Goal: Use online tool/utility: Utilize a website feature to perform a specific function

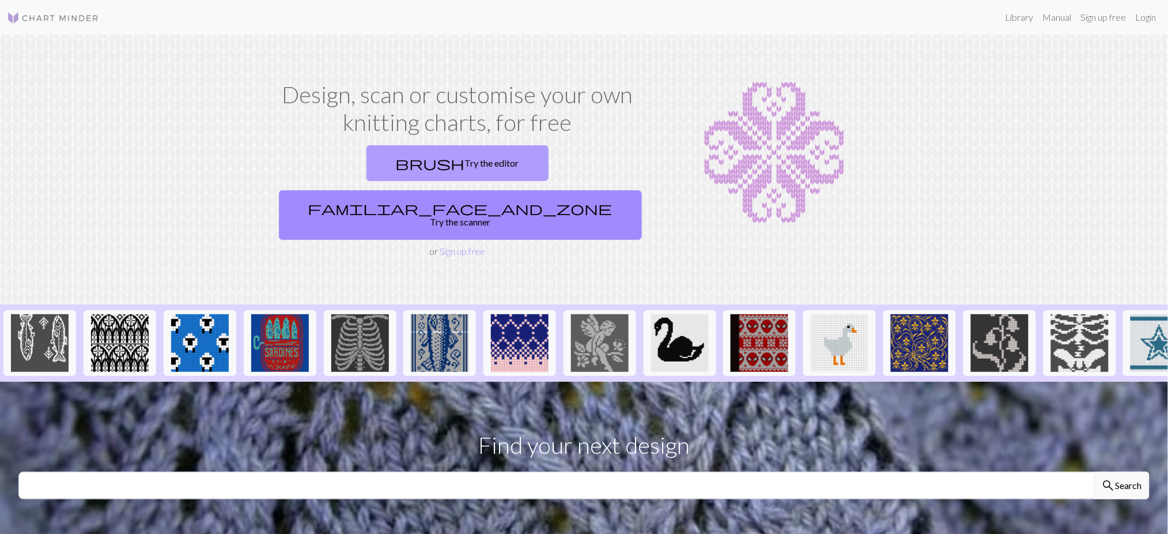
click at [366, 159] on link "brush Try the editor" at bounding box center [457, 163] width 182 height 36
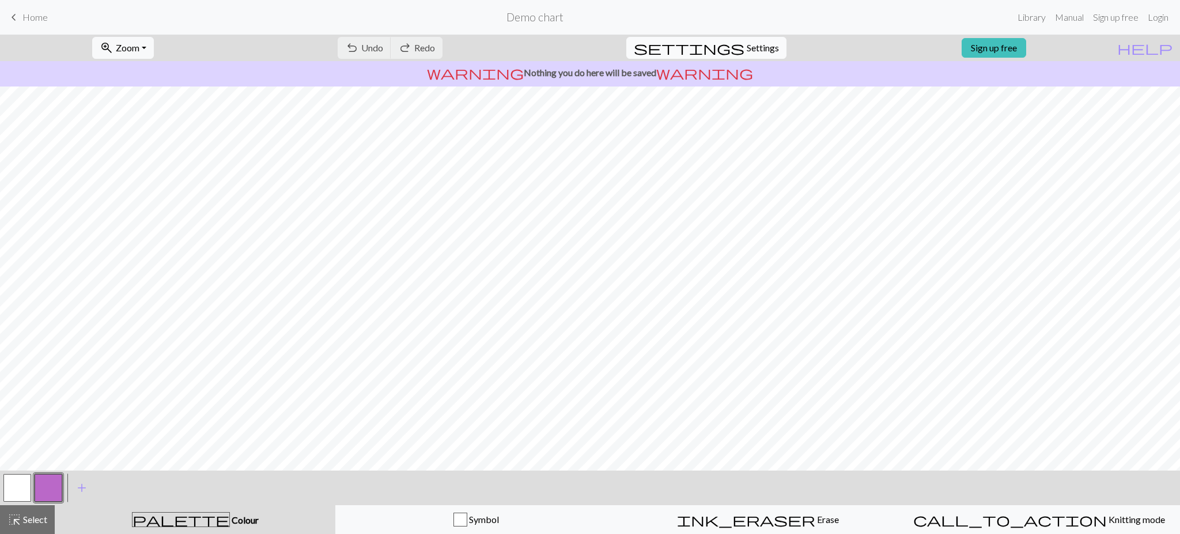
click at [757, 47] on span "Settings" at bounding box center [763, 48] width 32 height 14
select select "aran"
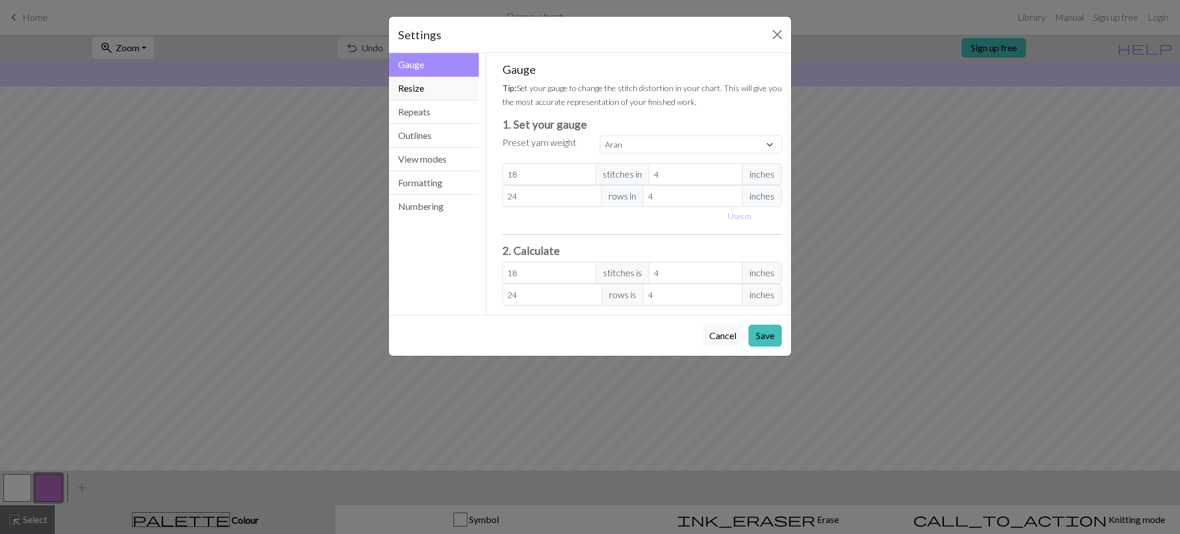
click at [454, 92] on button "Resize" at bounding box center [434, 89] width 90 height 24
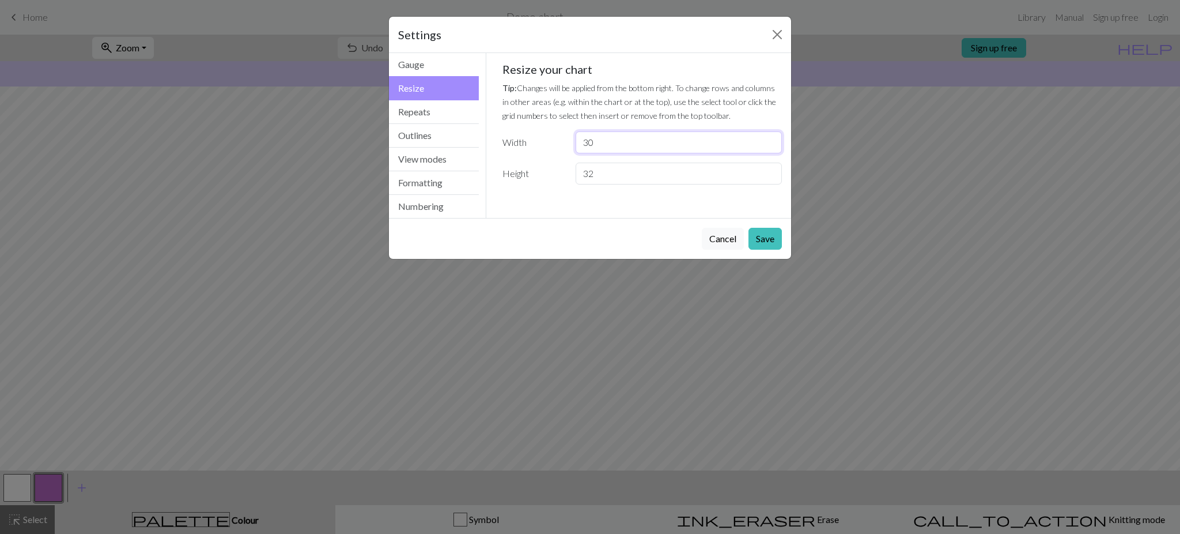
drag, startPoint x: 643, startPoint y: 138, endPoint x: 535, endPoint y: 143, distance: 108.5
click at [535, 143] on div "Width 30" at bounding box center [643, 142] width 294 height 22
type input "120"
drag, startPoint x: 626, startPoint y: 180, endPoint x: 532, endPoint y: 194, distance: 94.4
click at [532, 194] on div "Gauge Tip: Set your gauge to change the stitch distortion in your chart. This w…" at bounding box center [642, 128] width 298 height 150
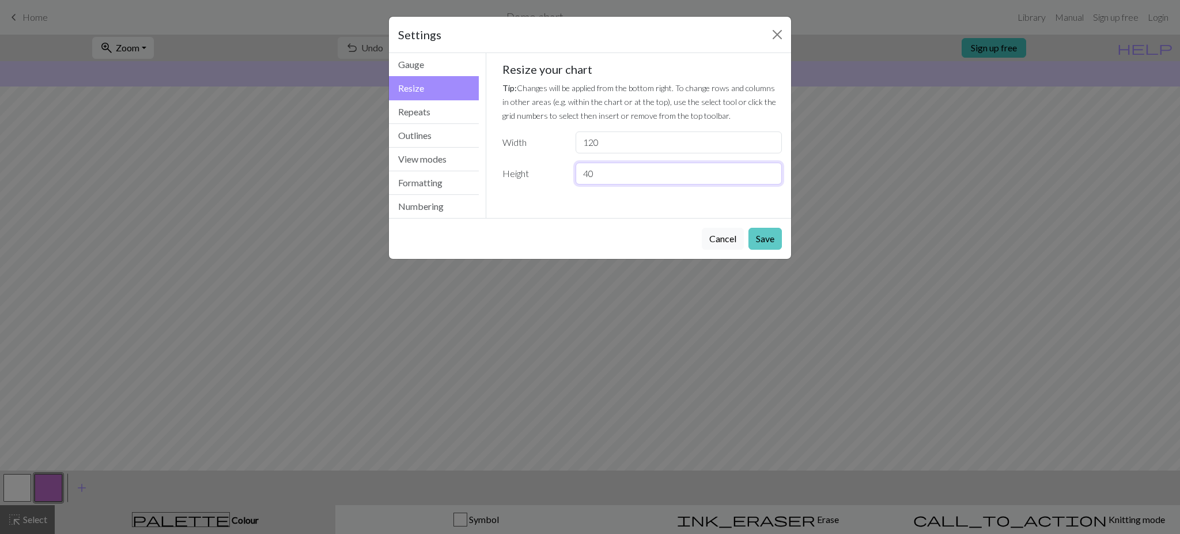
type input "40"
drag, startPoint x: 763, startPoint y: 235, endPoint x: 767, endPoint y: 245, distance: 11.1
click at [764, 235] on button "Save" at bounding box center [765, 239] width 33 height 22
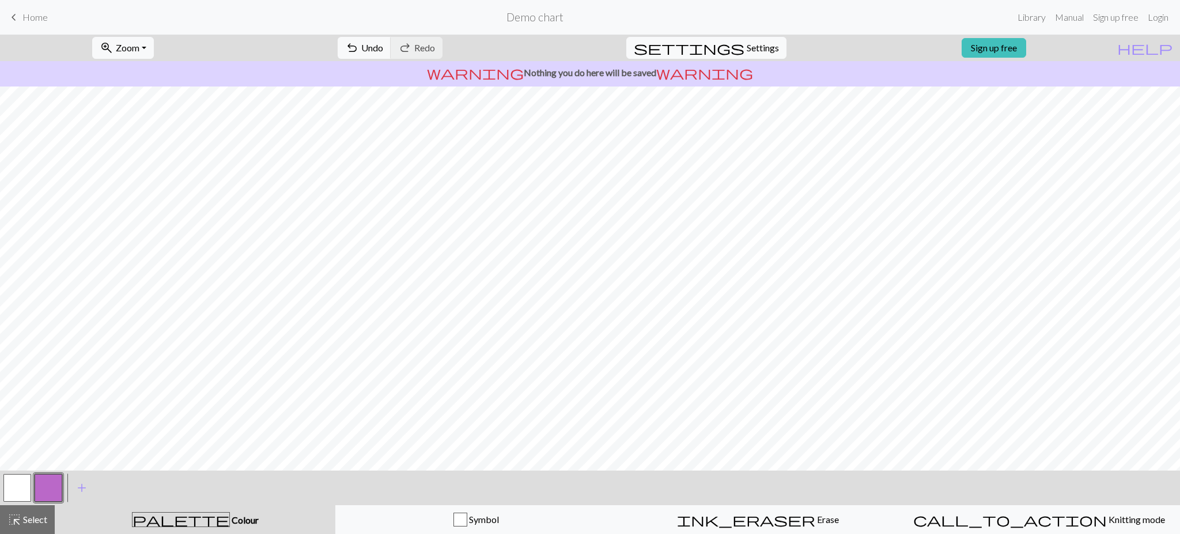
scroll to position [140, 0]
click at [20, 487] on button "button" at bounding box center [17, 488] width 28 height 28
click at [44, 487] on button "button" at bounding box center [49, 488] width 28 height 28
click at [62, 482] on div at bounding box center [48, 487] width 31 height 31
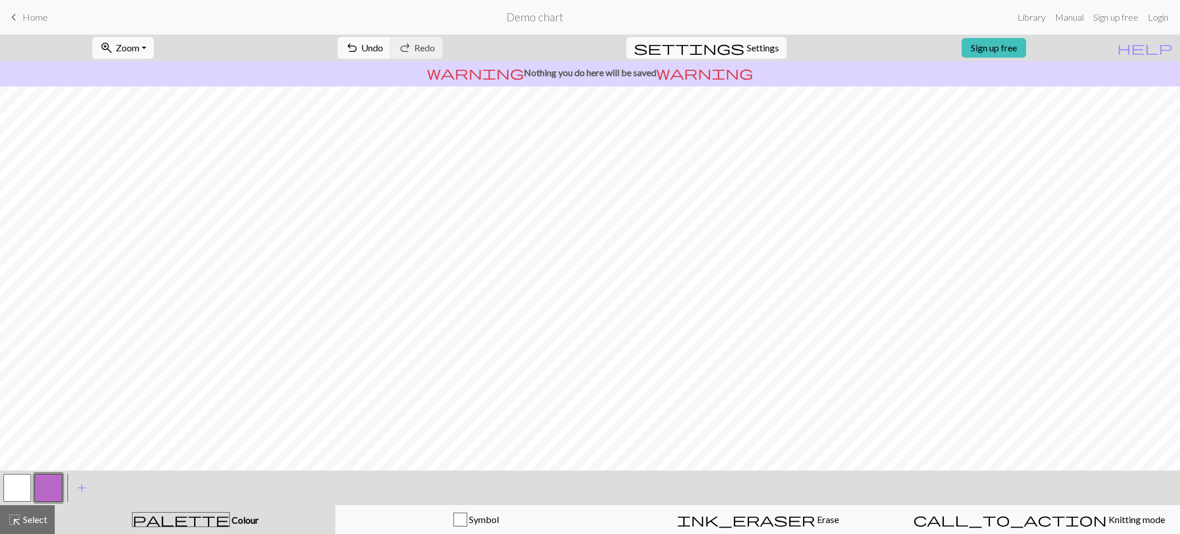
click at [47, 498] on button "button" at bounding box center [49, 488] width 28 height 28
click at [52, 489] on button "button" at bounding box center [49, 488] width 28 height 28
click at [52, 489] on div "Edit colour Name CC1 Use advanced picker workspace_premium Become a Pro user to…" at bounding box center [590, 267] width 1180 height 534
click at [52, 483] on button "button" at bounding box center [49, 488] width 28 height 28
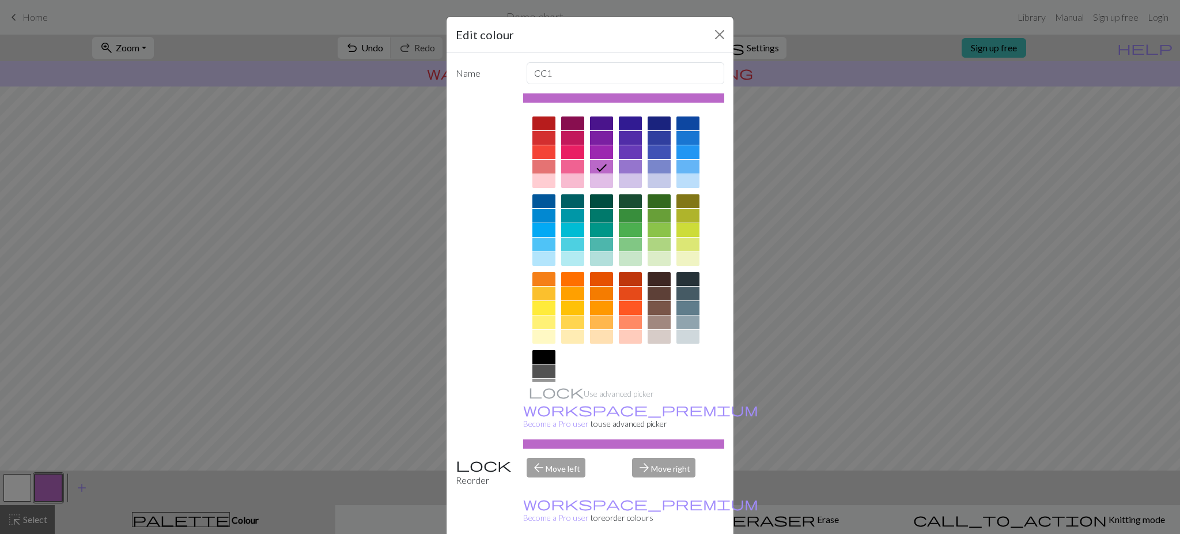
click at [568, 277] on div at bounding box center [572, 279] width 23 height 14
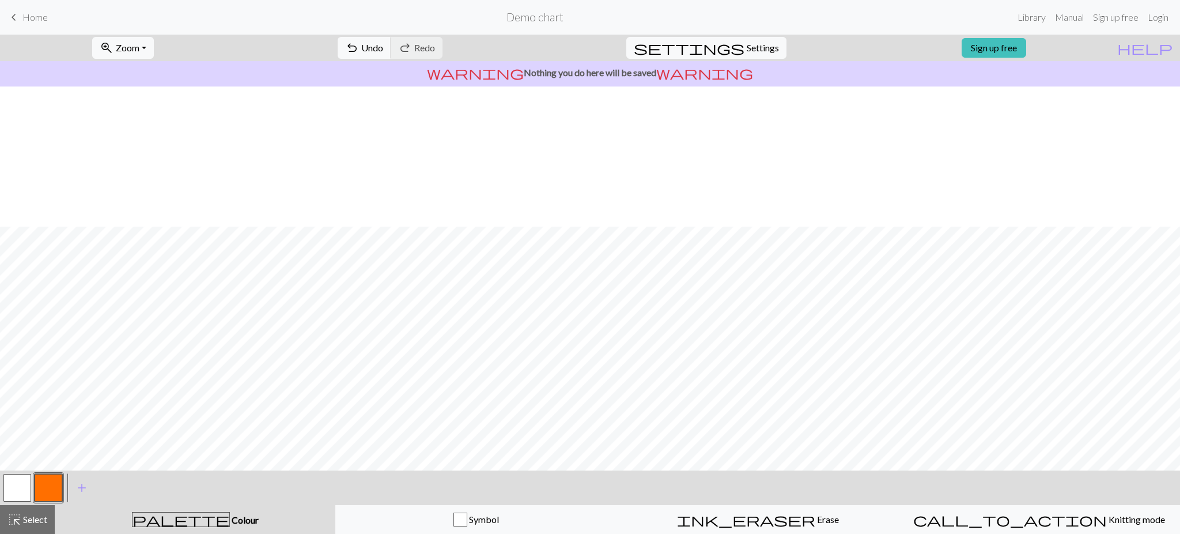
scroll to position [140, 0]
drag, startPoint x: 7, startPoint y: 483, endPoint x: 11, endPoint y: 470, distance: 13.3
click at [7, 483] on button "button" at bounding box center [17, 488] width 28 height 28
click at [41, 482] on button "button" at bounding box center [49, 488] width 28 height 28
click at [25, 482] on button "button" at bounding box center [17, 488] width 28 height 28
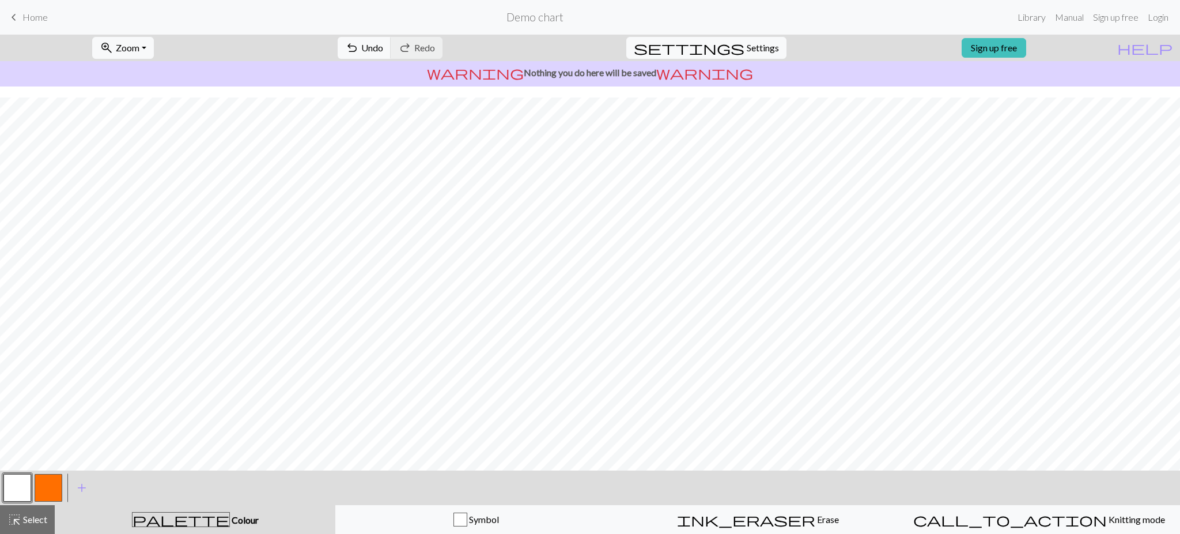
click at [46, 487] on button "button" at bounding box center [49, 488] width 28 height 28
click at [13, 484] on button "button" at bounding box center [17, 488] width 28 height 28
click at [41, 489] on button "button" at bounding box center [49, 488] width 28 height 28
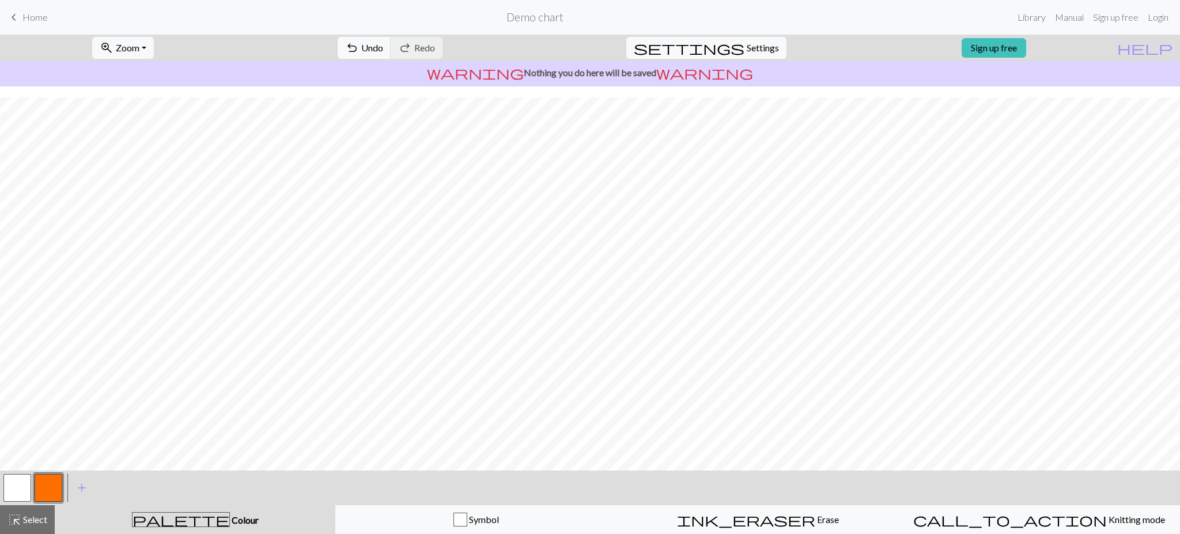
click at [17, 486] on button "button" at bounding box center [17, 488] width 28 height 28
click at [52, 482] on button "button" at bounding box center [49, 488] width 28 height 28
drag, startPoint x: 22, startPoint y: 488, endPoint x: 37, endPoint y: 466, distance: 26.5
click at [22, 488] on button "button" at bounding box center [17, 488] width 28 height 28
click at [51, 484] on button "button" at bounding box center [49, 488] width 28 height 28
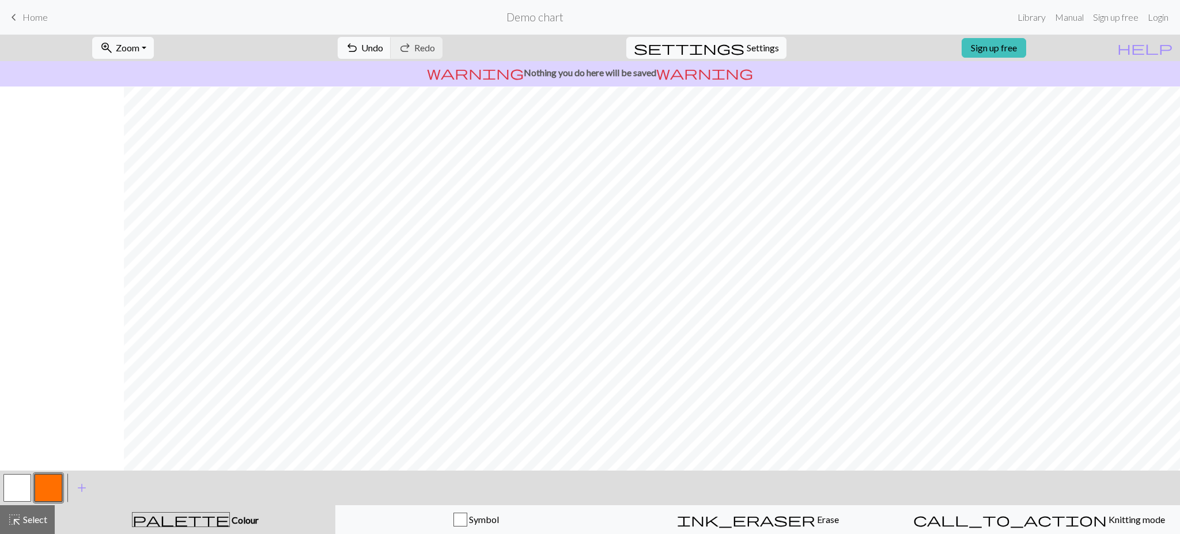
scroll to position [63, 232]
click at [10, 492] on button "button" at bounding box center [17, 488] width 28 height 28
click at [47, 485] on button "button" at bounding box center [49, 488] width 28 height 28
click at [22, 485] on button "button" at bounding box center [17, 488] width 28 height 28
click at [47, 477] on button "button" at bounding box center [49, 488] width 28 height 28
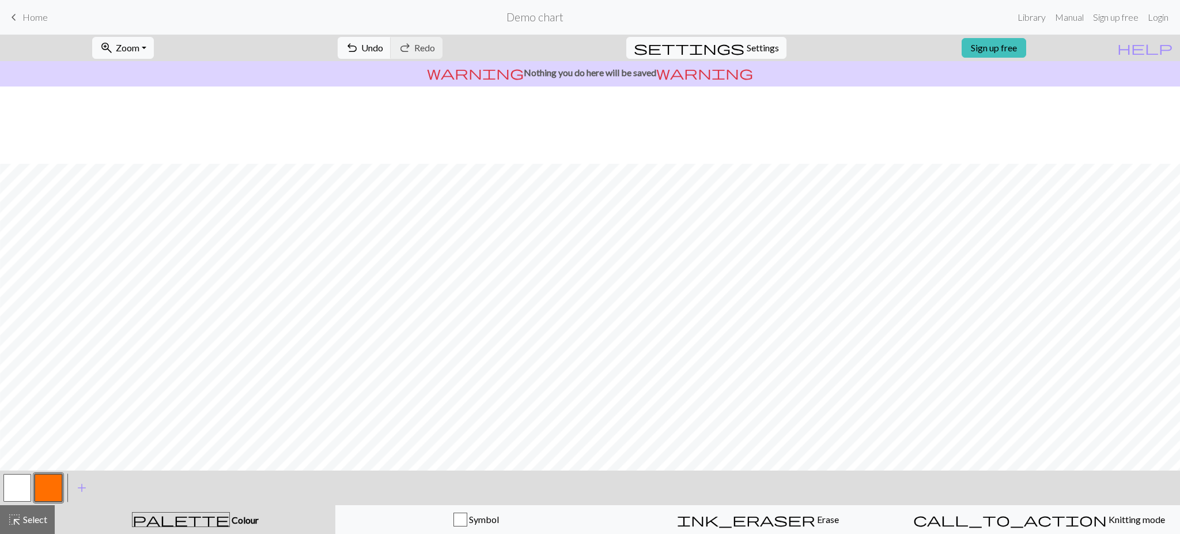
scroll to position [140, 232]
click at [22, 486] on button "button" at bounding box center [17, 488] width 28 height 28
click at [52, 488] on button "button" at bounding box center [49, 488] width 28 height 28
click at [10, 487] on button "button" at bounding box center [17, 488] width 28 height 28
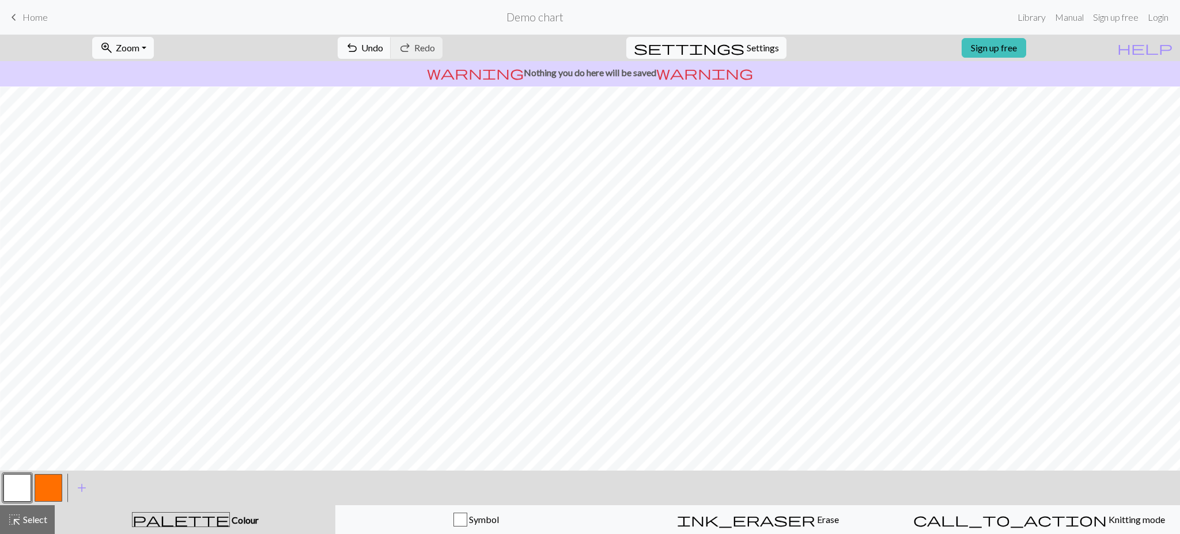
click at [43, 487] on button "button" at bounding box center [49, 488] width 28 height 28
click at [19, 481] on button "button" at bounding box center [17, 488] width 28 height 28
click at [53, 477] on button "button" at bounding box center [49, 488] width 28 height 28
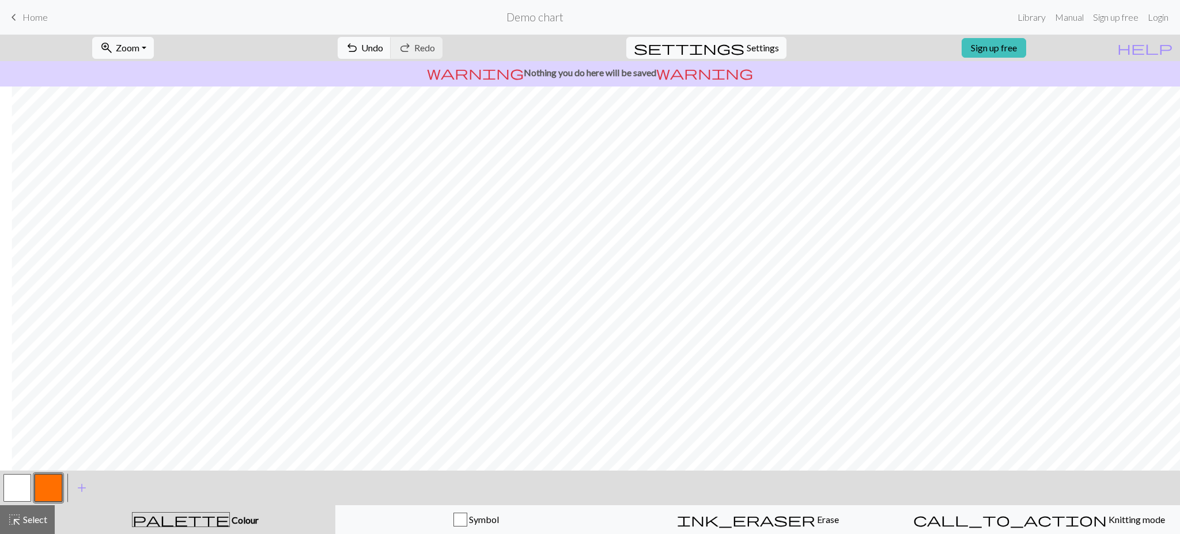
click at [27, 485] on button "button" at bounding box center [17, 488] width 28 height 28
click at [48, 484] on button "button" at bounding box center [49, 488] width 28 height 28
click at [16, 478] on button "button" at bounding box center [17, 488] width 28 height 28
click at [35, 483] on button "button" at bounding box center [49, 488] width 28 height 28
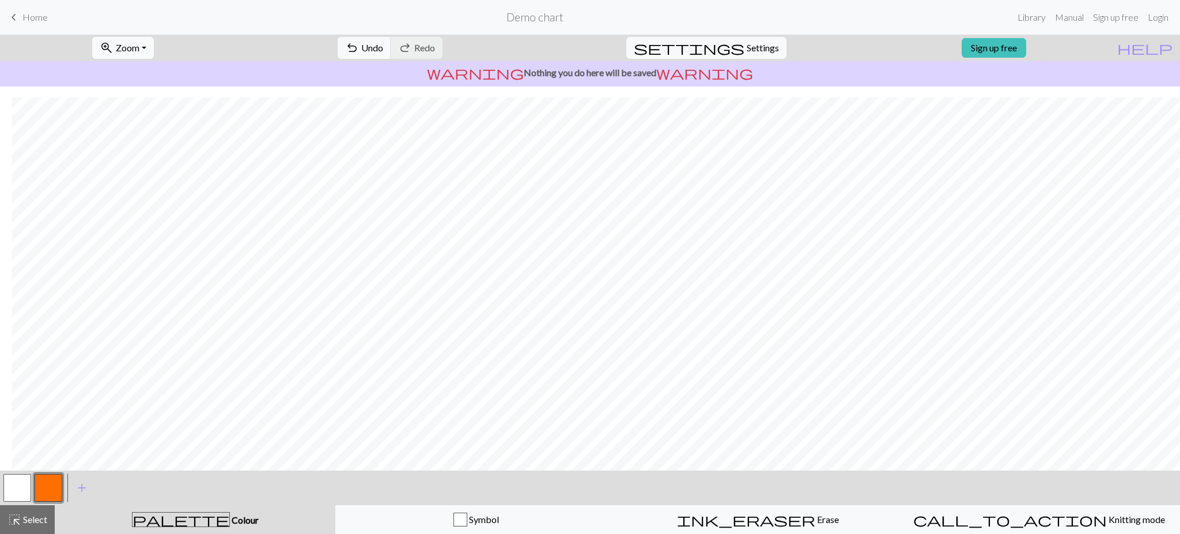
click at [139, 44] on span "Zoom" at bounding box center [128, 47] width 24 height 11
click at [141, 179] on button "150%" at bounding box center [138, 175] width 91 height 18
click at [139, 44] on span "Zoom" at bounding box center [128, 47] width 24 height 11
click at [143, 133] on button "50%" at bounding box center [138, 138] width 91 height 18
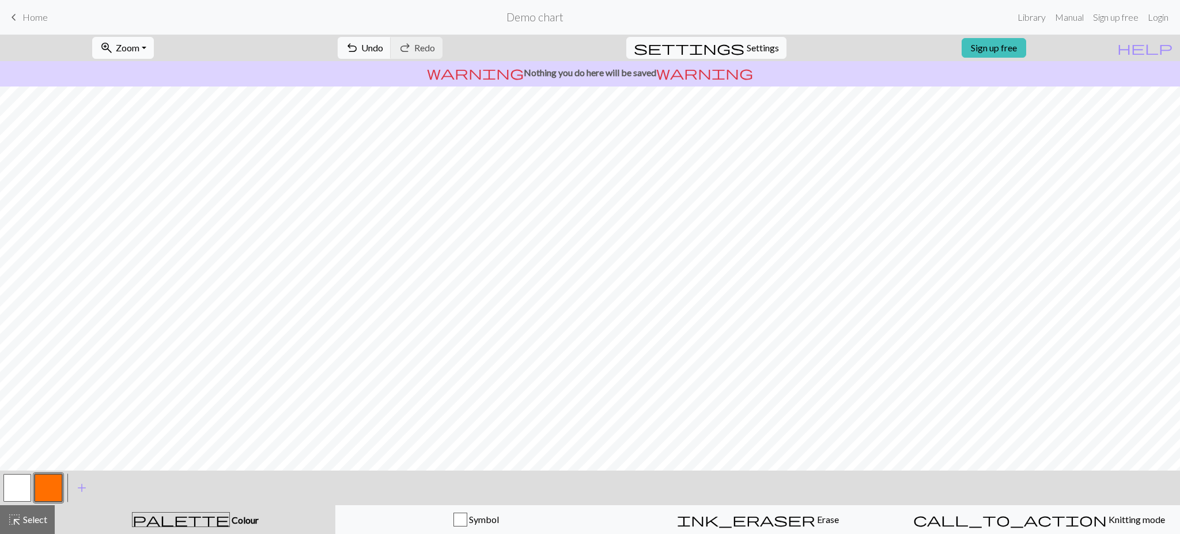
click at [139, 46] on span "Zoom" at bounding box center [128, 47] width 24 height 11
click at [130, 153] on button "100%" at bounding box center [138, 157] width 91 height 18
click at [139, 46] on span "Zoom" at bounding box center [128, 47] width 24 height 11
click at [151, 71] on button "Fit all" at bounding box center [138, 73] width 91 height 18
click at [1163, 43] on span "help" at bounding box center [1144, 48] width 55 height 16
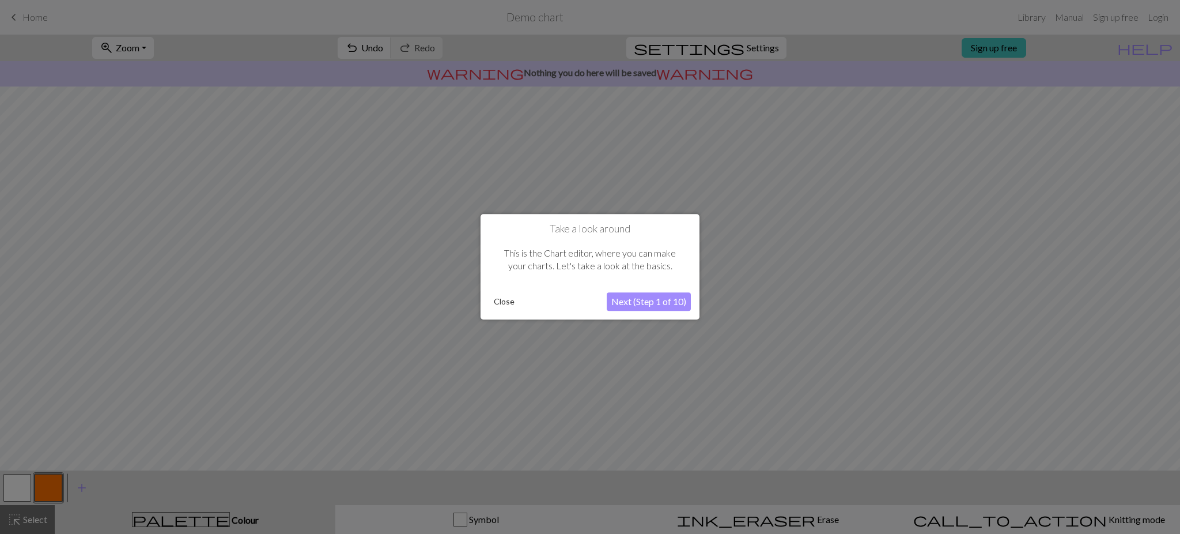
click at [821, 199] on div at bounding box center [590, 267] width 1180 height 534
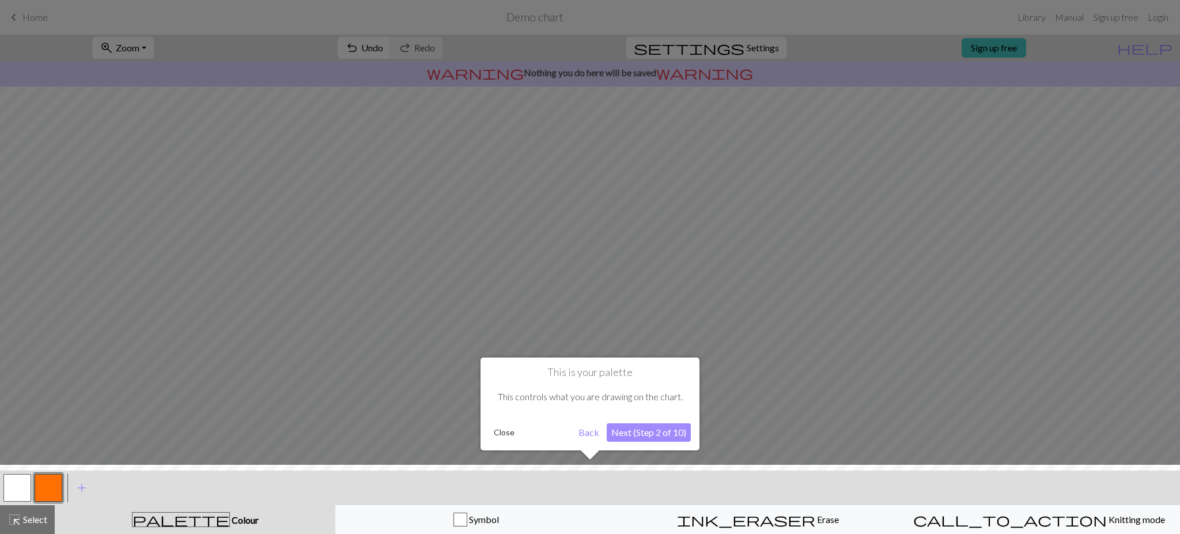
click at [808, 430] on div at bounding box center [590, 267] width 1180 height 534
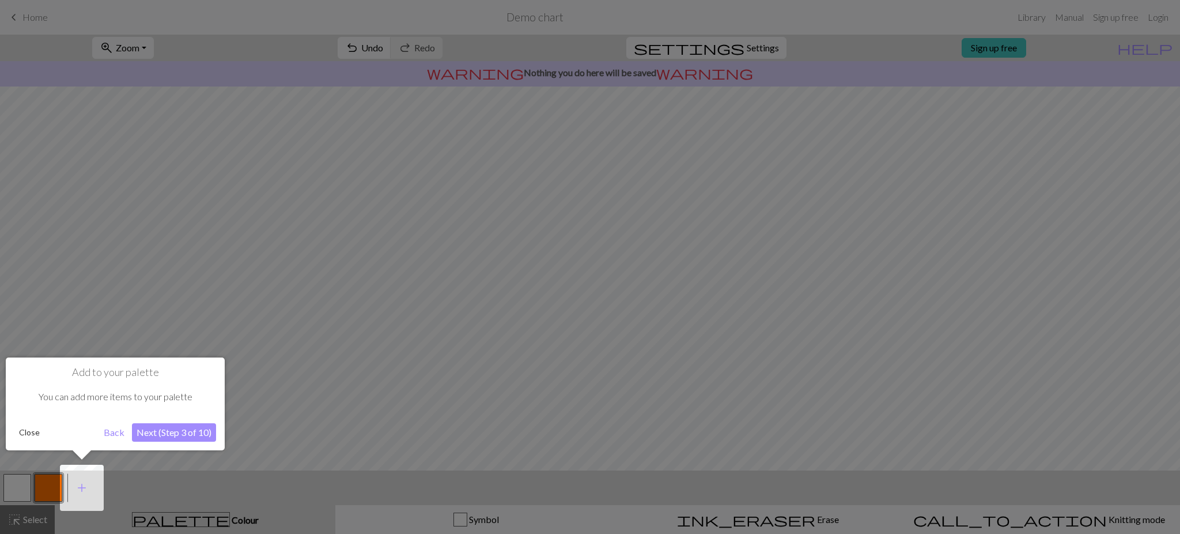
click at [859, 437] on div at bounding box center [590, 267] width 1180 height 534
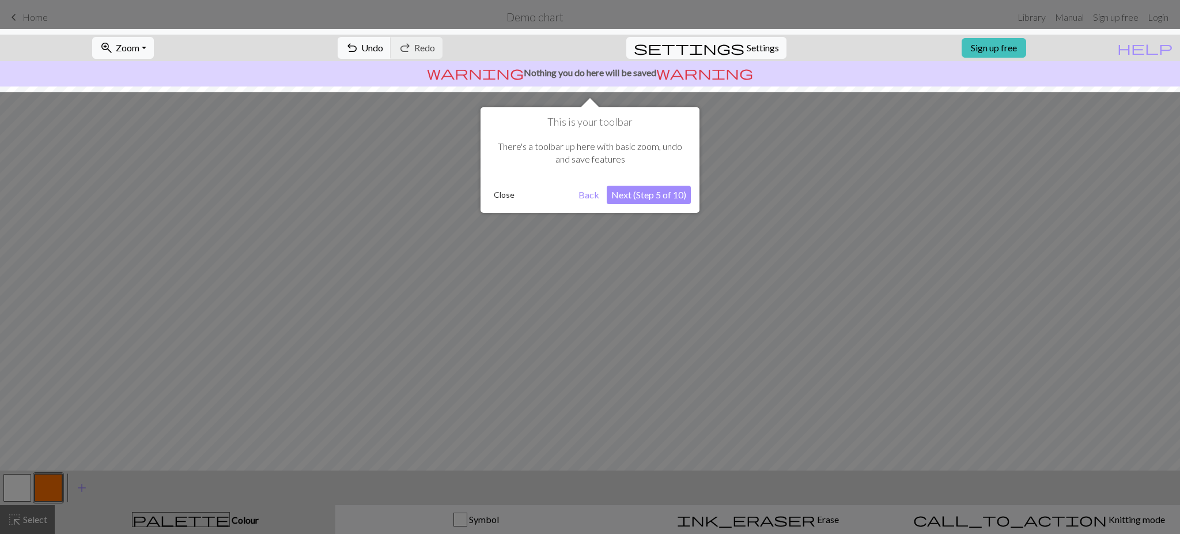
click at [857, 437] on div at bounding box center [590, 267] width 1180 height 534
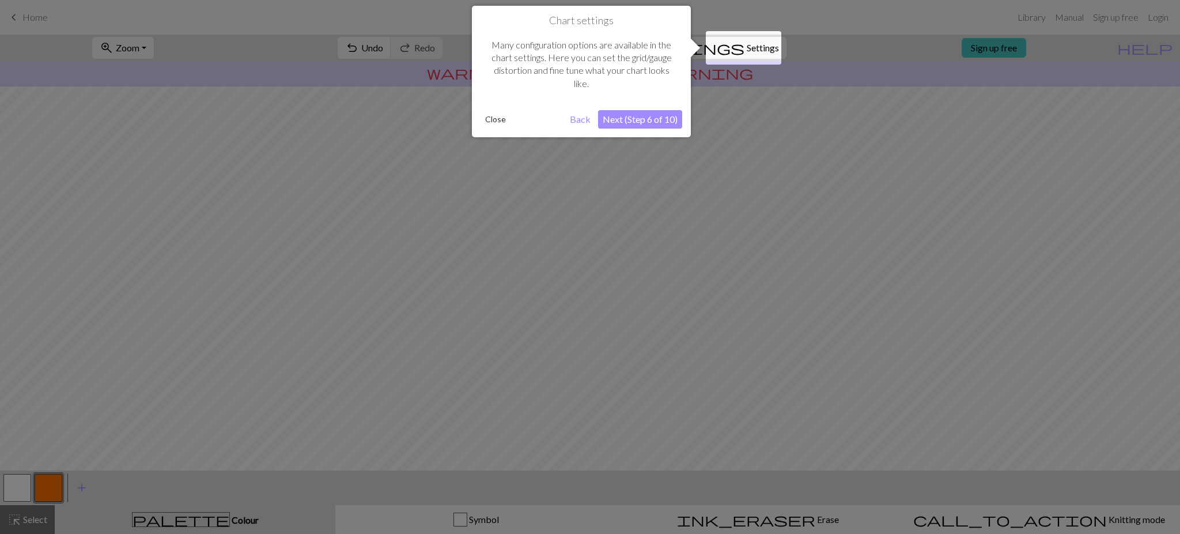
click at [857, 437] on div at bounding box center [590, 267] width 1180 height 534
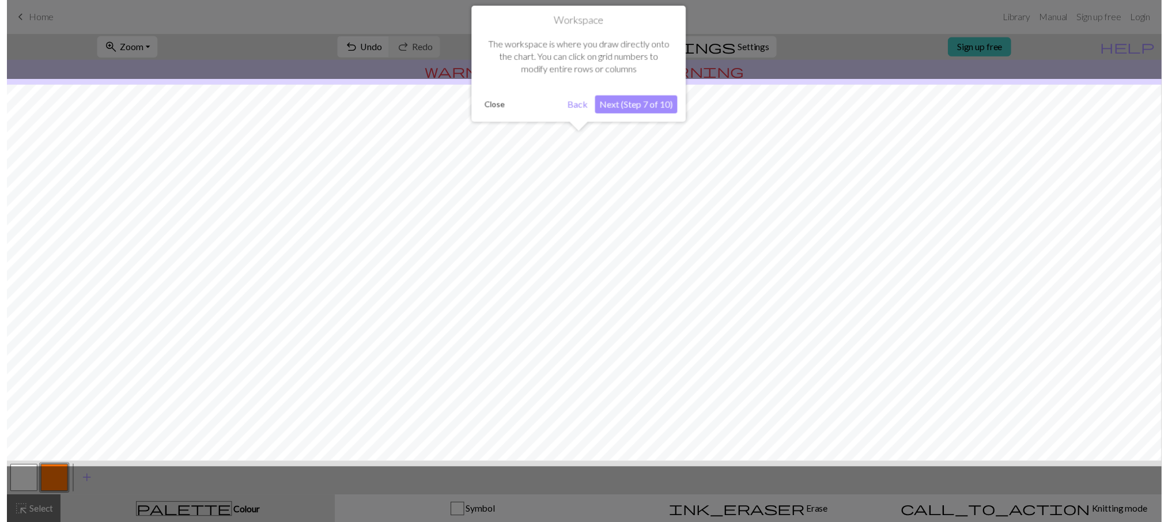
scroll to position [12, 0]
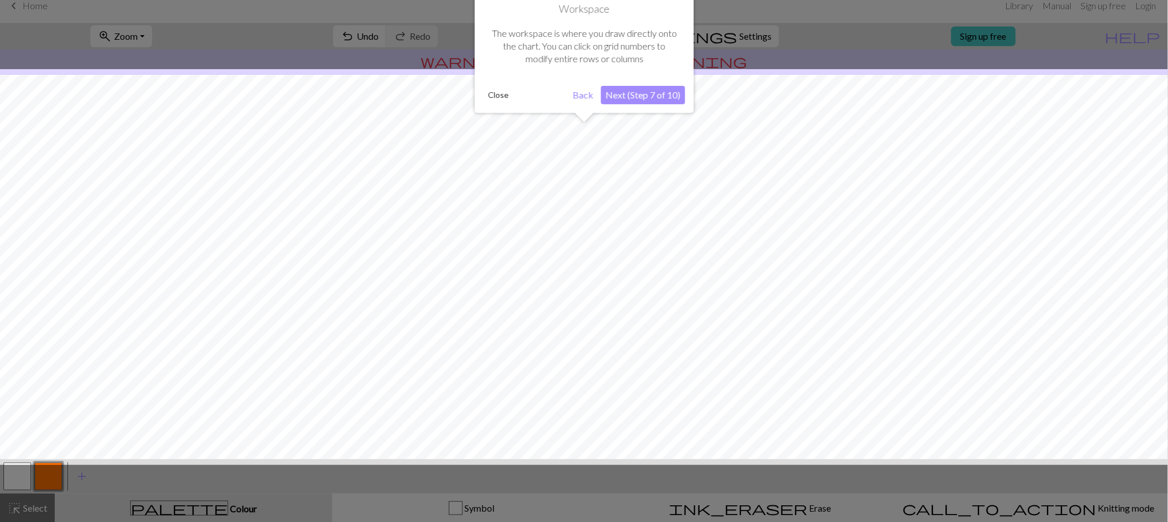
click at [858, 437] on div at bounding box center [584, 267] width 1180 height 396
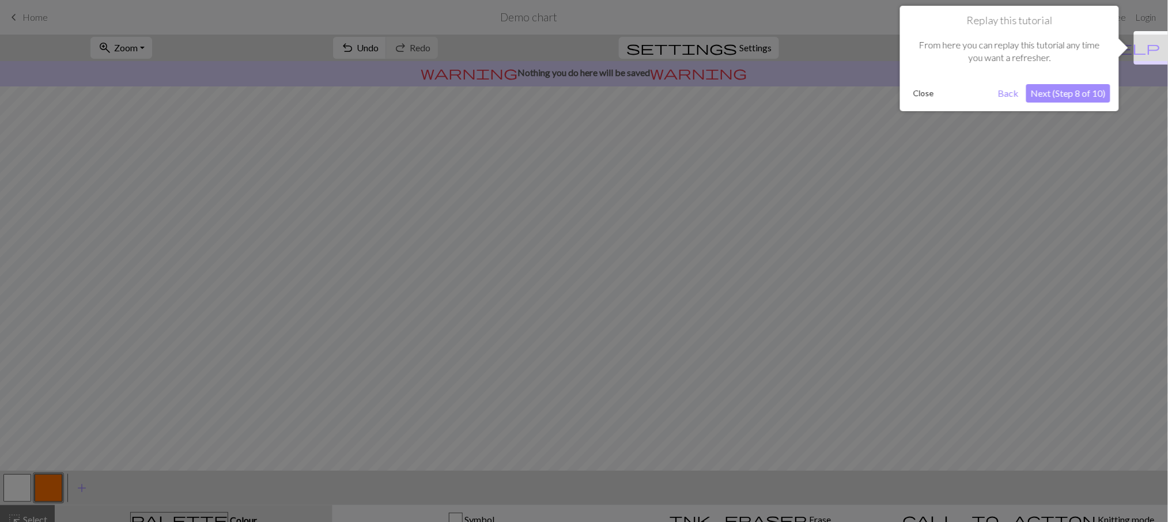
click at [867, 432] on div at bounding box center [584, 267] width 1168 height 534
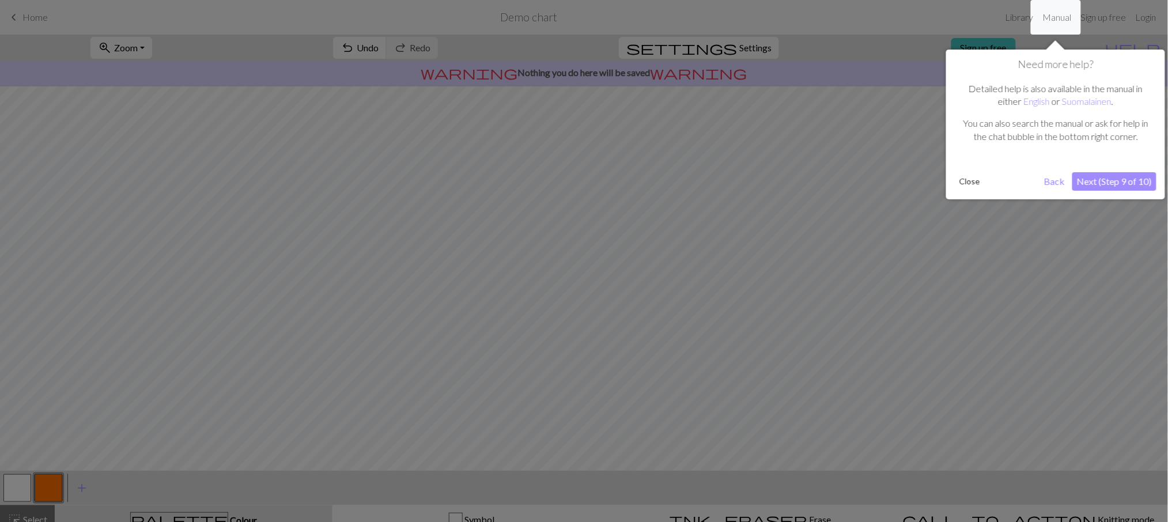
click at [867, 429] on div at bounding box center [584, 267] width 1168 height 534
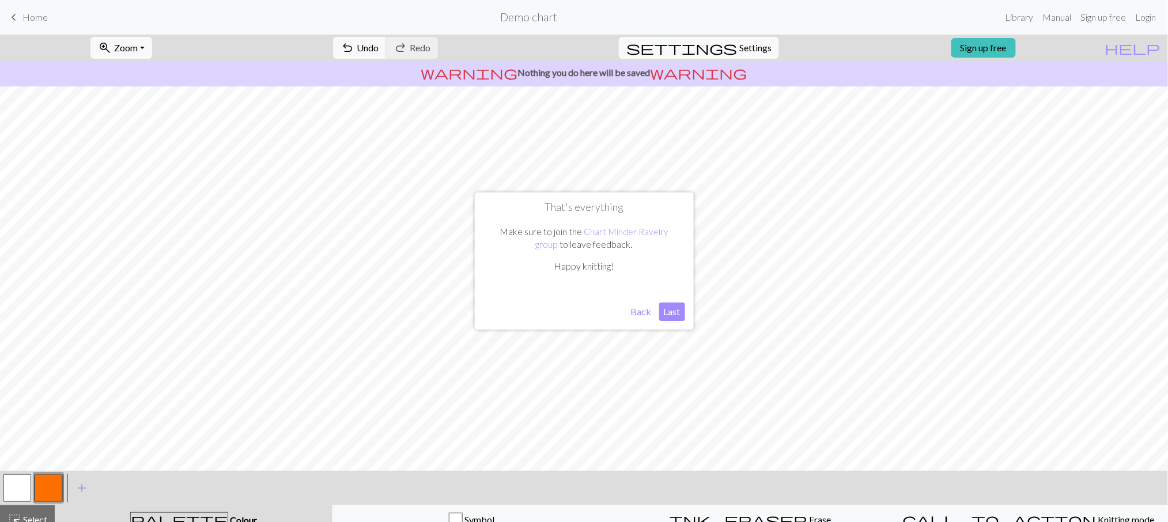
click at [647, 313] on button "Back" at bounding box center [641, 312] width 30 height 18
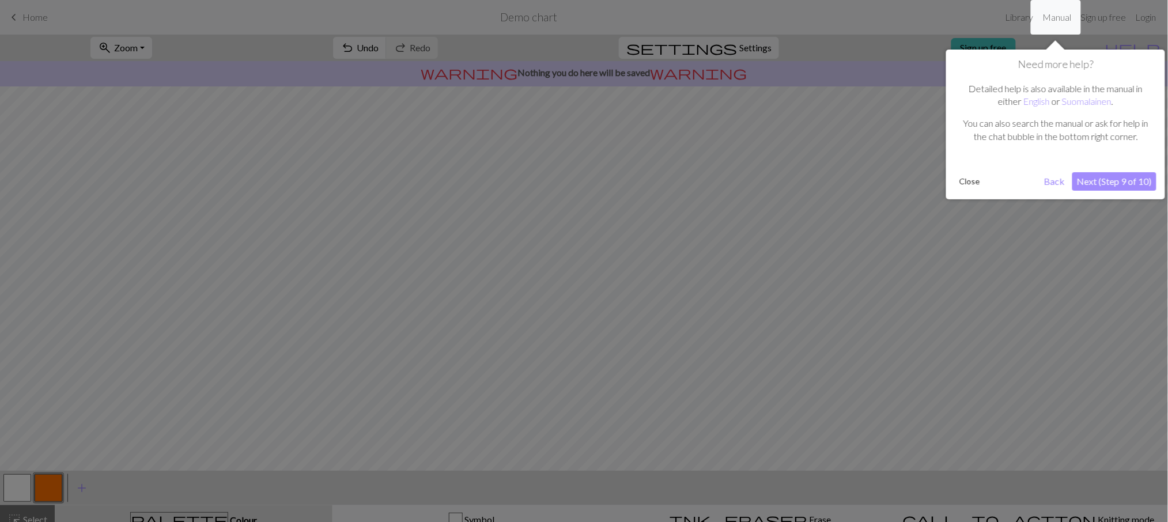
click at [806, 156] on div at bounding box center [584, 267] width 1168 height 534
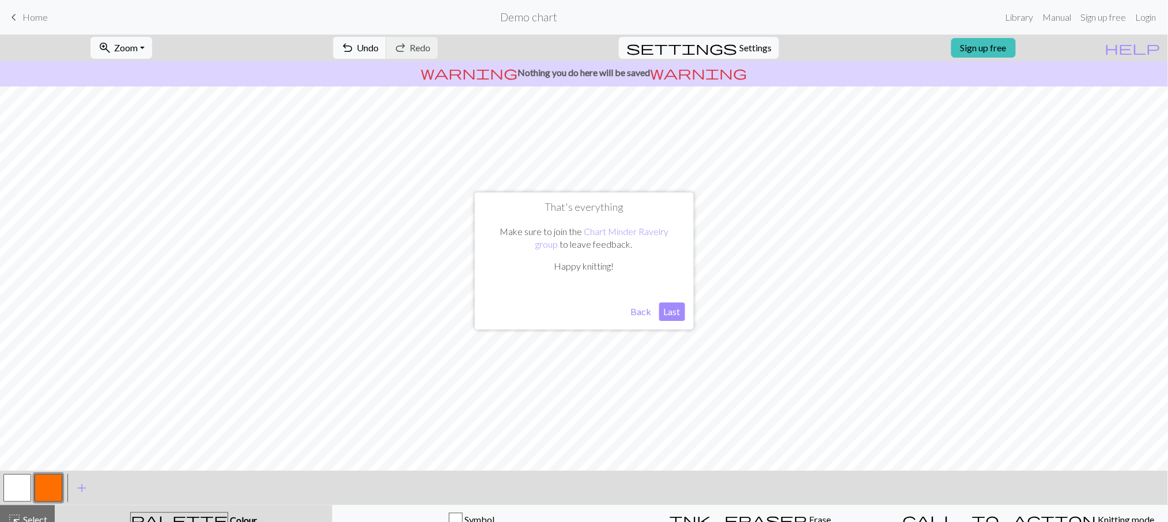
click at [672, 313] on button "Last" at bounding box center [672, 312] width 26 height 18
click at [739, 47] on span "Settings" at bounding box center [755, 48] width 32 height 14
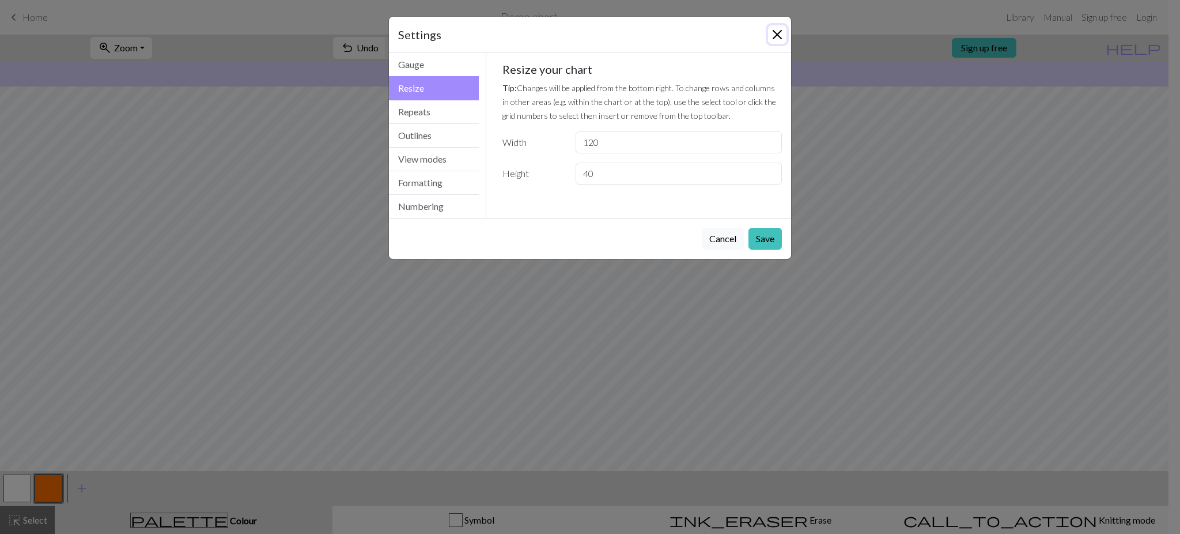
click at [781, 35] on button "Close" at bounding box center [777, 34] width 18 height 18
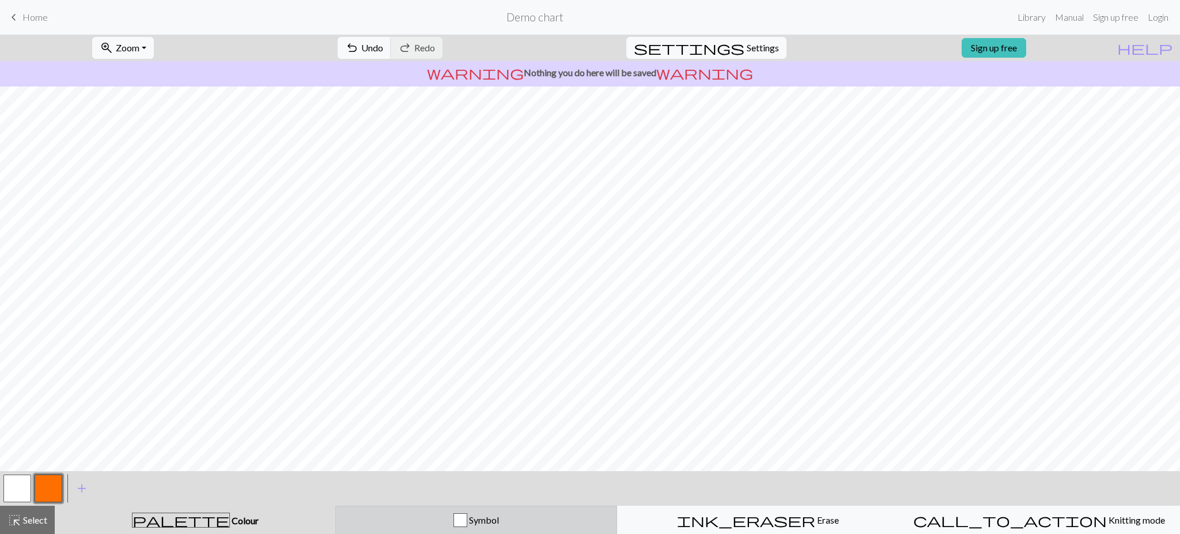
click at [532, 522] on div "Symbol" at bounding box center [476, 520] width 267 height 14
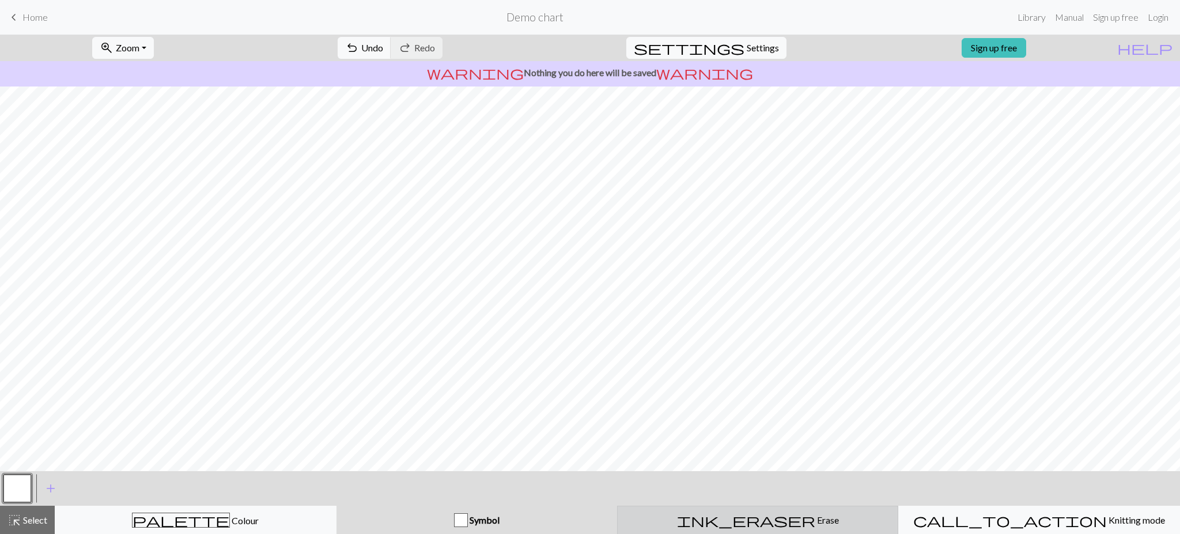
click at [706, 526] on div "ink_eraser Erase Erase" at bounding box center [758, 520] width 267 height 14
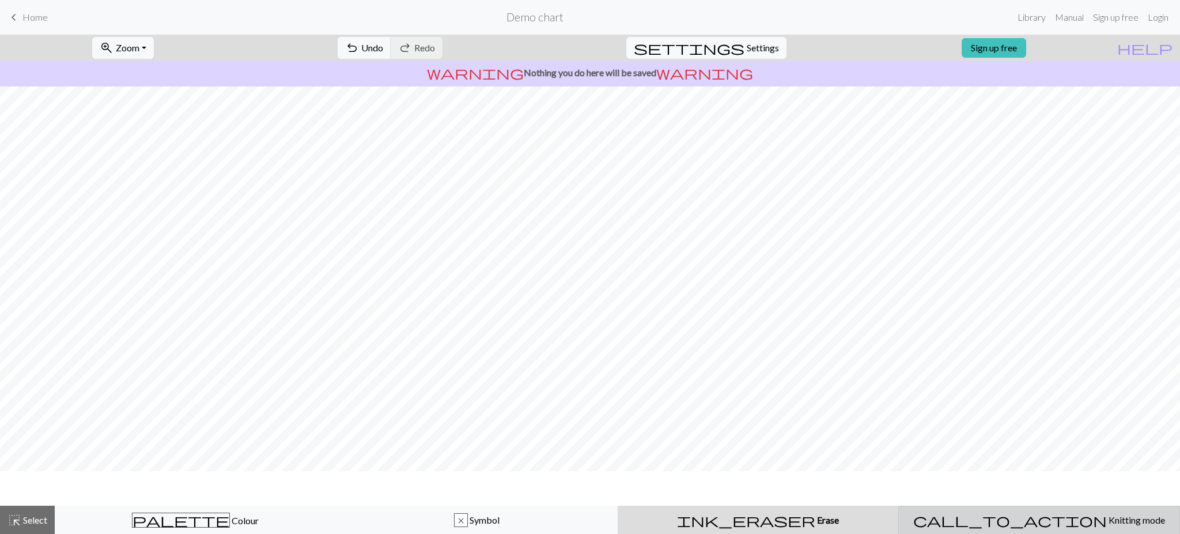
click at [1001, 527] on button "call_to_action Knitting mode Knitting mode" at bounding box center [1039, 519] width 282 height 29
